Goal: Information Seeking & Learning: Check status

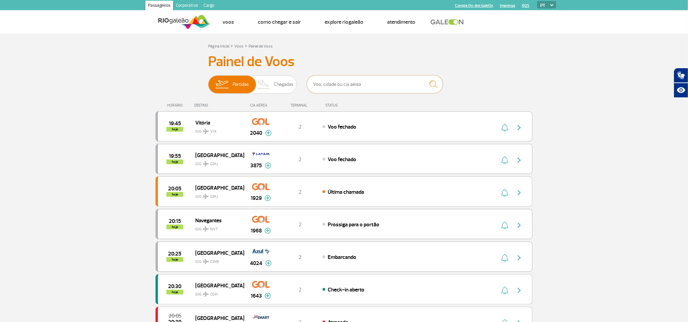
click at [347, 90] on input "text" at bounding box center [375, 84] width 136 height 18
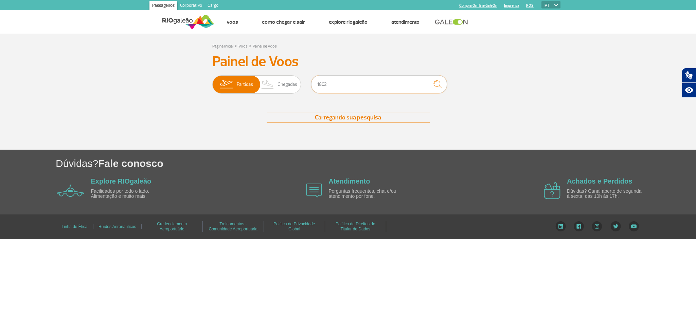
type input "1802"
click at [439, 90] on img "submit" at bounding box center [437, 84] width 15 height 14
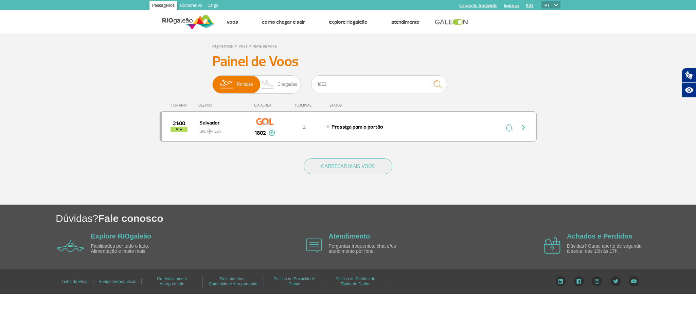
click at [524, 129] on img "button" at bounding box center [523, 128] width 8 height 8
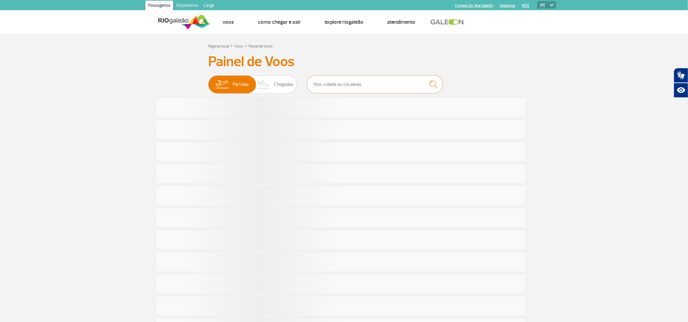
click at [355, 83] on input "text" at bounding box center [375, 84] width 136 height 18
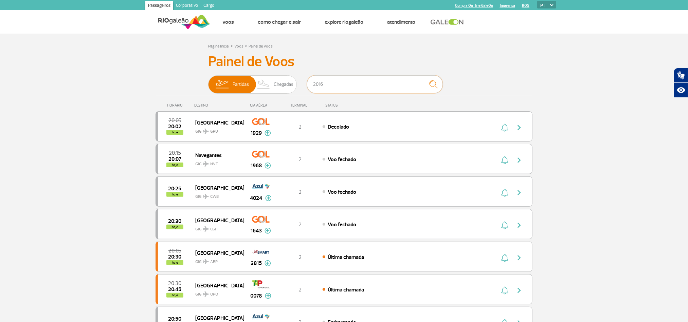
type input "2016"
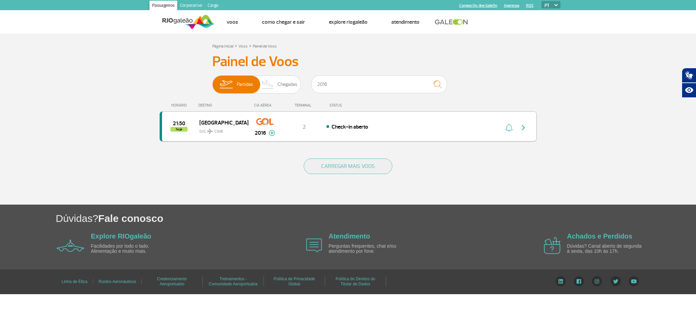
click at [522, 127] on img "button" at bounding box center [523, 128] width 8 height 8
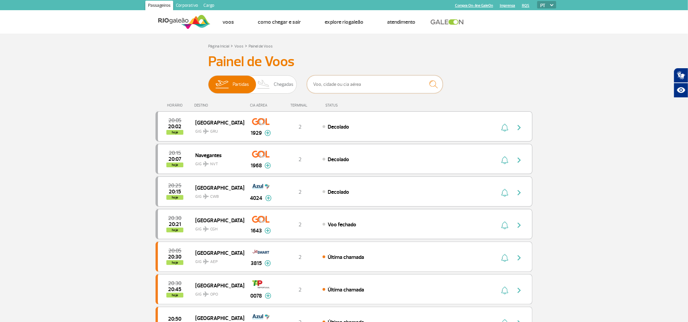
drag, startPoint x: 341, startPoint y: 87, endPoint x: 339, endPoint y: 75, distance: 11.4
click at [341, 87] on input "text" at bounding box center [375, 84] width 136 height 18
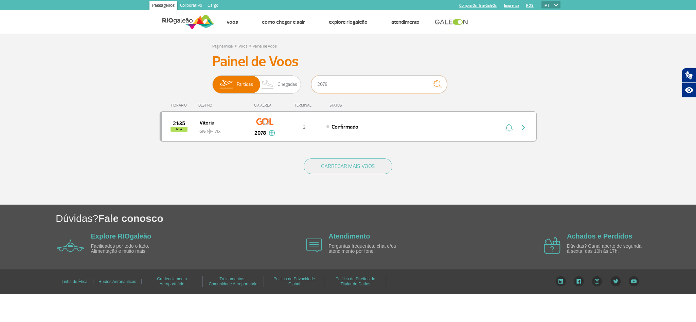
type input "2078"
click at [525, 128] on img "button" at bounding box center [523, 128] width 8 height 8
